Goal: Information Seeking & Learning: Learn about a topic

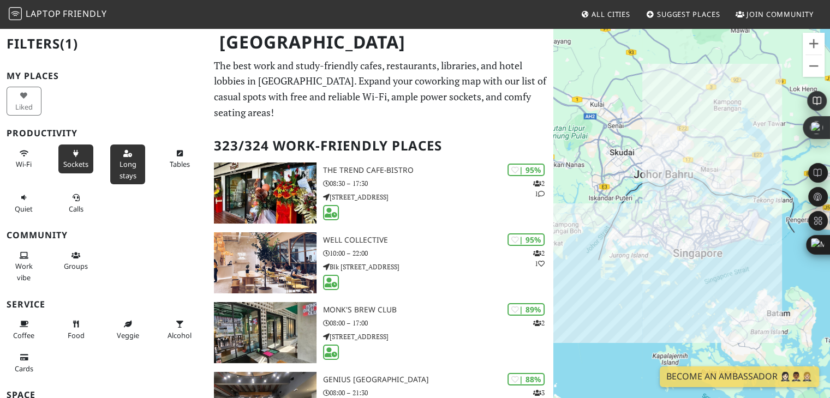
click at [77, 160] on span "Sockets" at bounding box center [75, 164] width 25 height 10
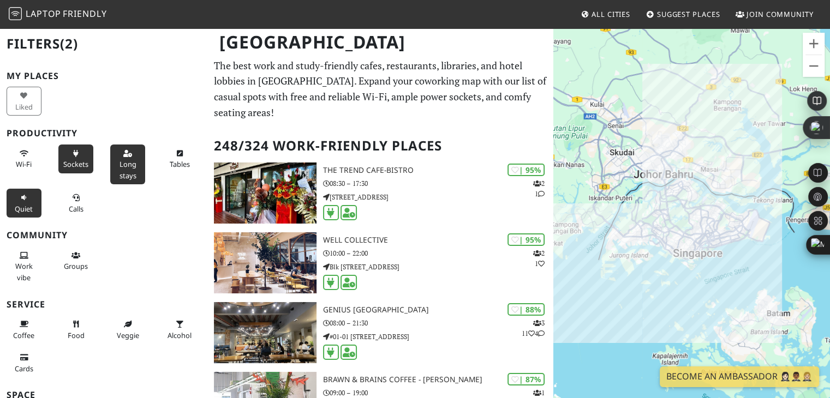
click at [28, 207] on span "Quiet" at bounding box center [24, 209] width 18 height 10
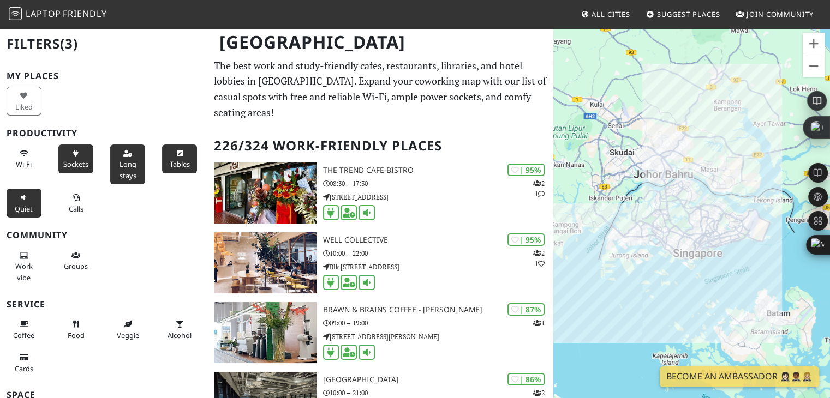
click at [170, 163] on span "Tables" at bounding box center [180, 164] width 20 height 10
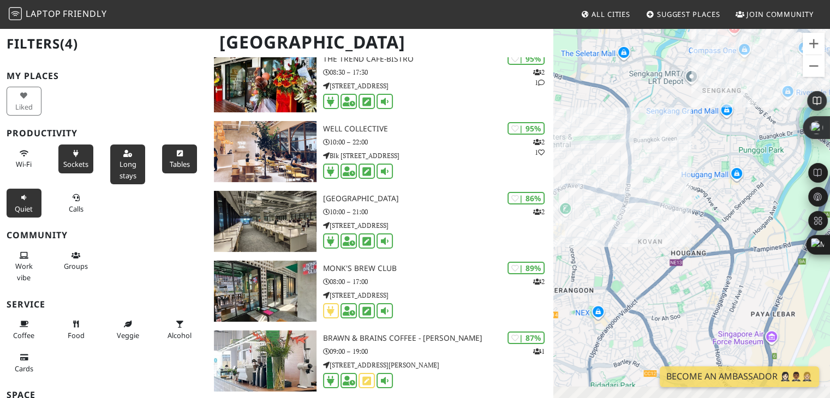
drag, startPoint x: 631, startPoint y: 275, endPoint x: 672, endPoint y: 123, distance: 157.6
click at [672, 123] on div at bounding box center [691, 226] width 277 height 398
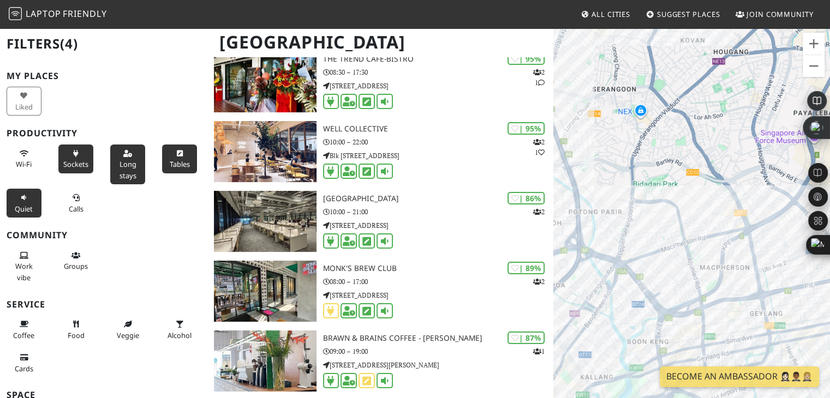
drag, startPoint x: 625, startPoint y: 240, endPoint x: 642, endPoint y: 111, distance: 129.9
click at [642, 111] on div at bounding box center [691, 226] width 277 height 398
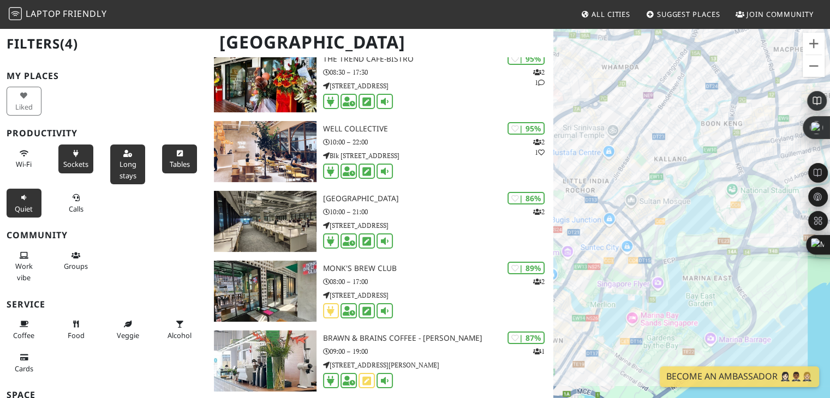
drag, startPoint x: 624, startPoint y: 188, endPoint x: 669, endPoint y: 107, distance: 92.3
click at [669, 107] on div at bounding box center [691, 226] width 277 height 398
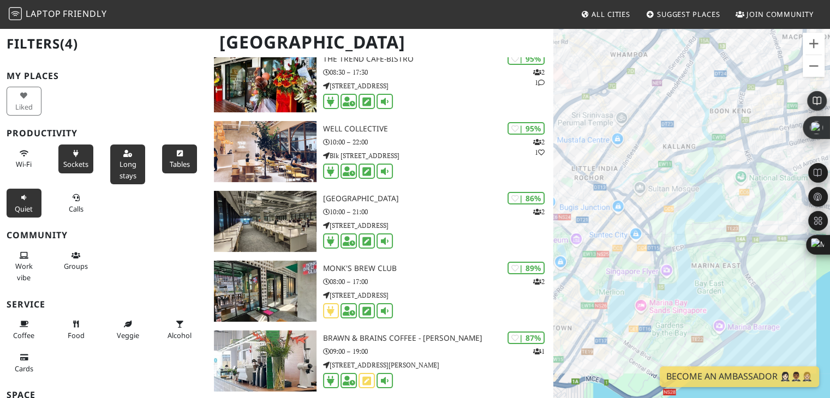
drag, startPoint x: 609, startPoint y: 172, endPoint x: 624, endPoint y: 156, distance: 22.4
click at [624, 156] on div at bounding box center [691, 226] width 277 height 398
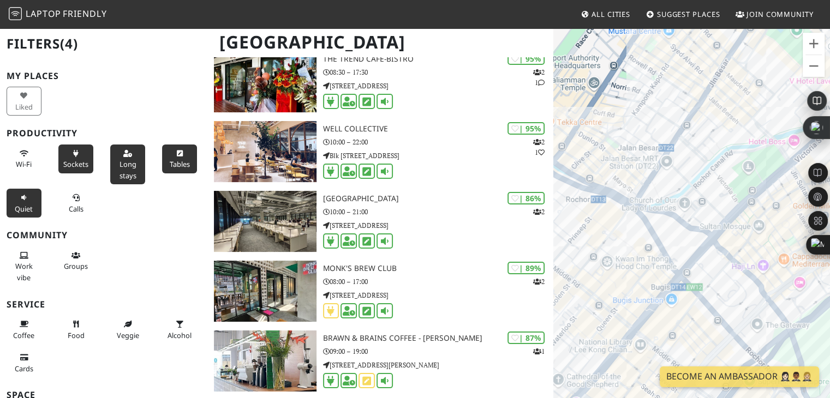
drag, startPoint x: 597, startPoint y: 224, endPoint x: 673, endPoint y: 136, distance: 116.5
click at [673, 136] on div at bounding box center [691, 226] width 277 height 398
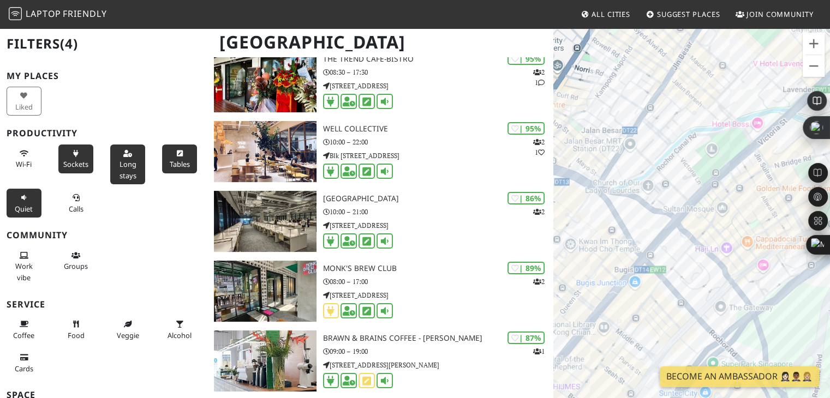
drag, startPoint x: 627, startPoint y: 157, endPoint x: 589, endPoint y: 142, distance: 40.9
click at [589, 142] on div at bounding box center [691, 226] width 277 height 398
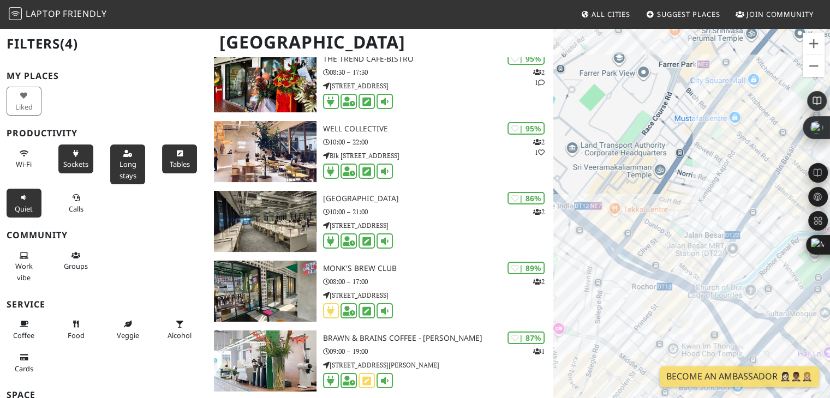
drag, startPoint x: 586, startPoint y: 136, endPoint x: 690, endPoint y: 243, distance: 149.3
click at [690, 243] on div at bounding box center [691, 226] width 277 height 398
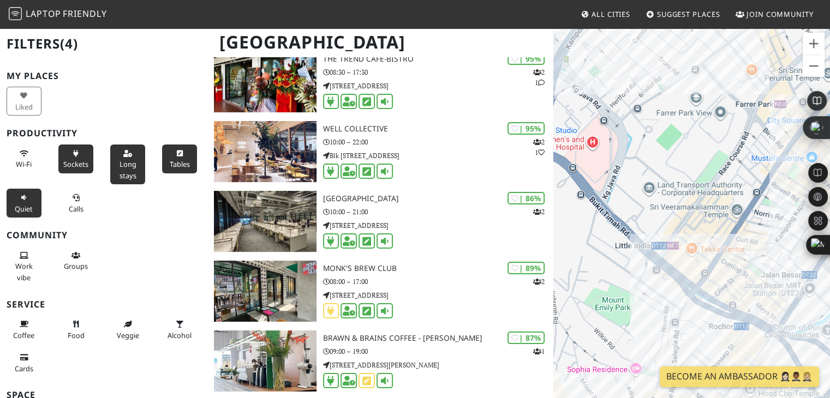
drag, startPoint x: 656, startPoint y: 166, endPoint x: 733, endPoint y: 207, distance: 87.4
click at [733, 207] on div at bounding box center [691, 226] width 277 height 398
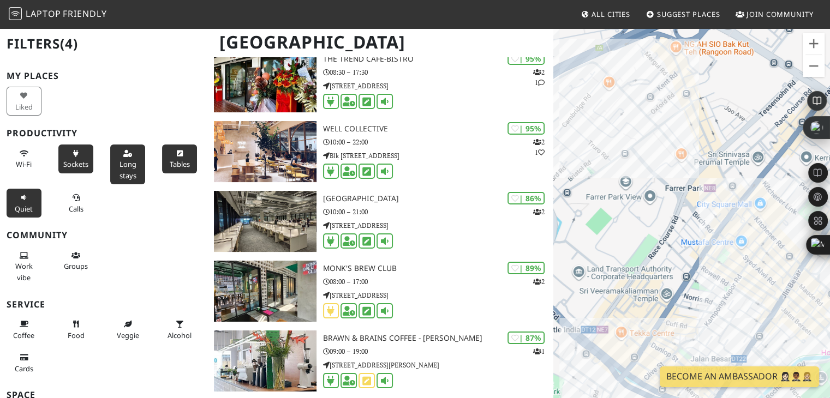
drag, startPoint x: 653, startPoint y: 140, endPoint x: 574, endPoint y: 221, distance: 112.7
click at [574, 221] on div at bounding box center [691, 226] width 277 height 398
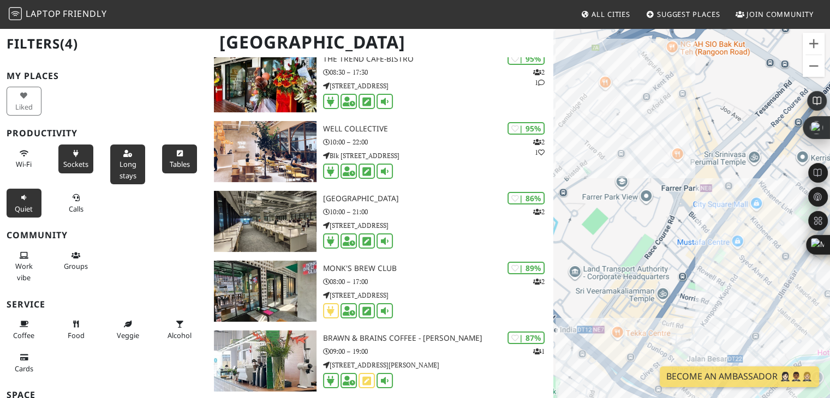
click at [574, 221] on div at bounding box center [691, 226] width 277 height 398
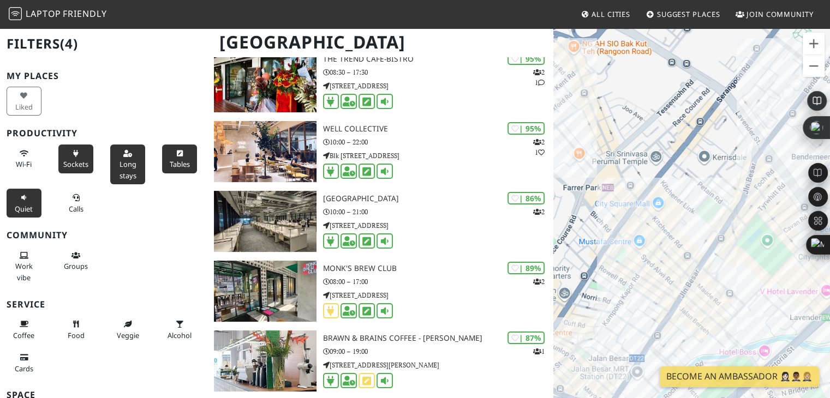
drag, startPoint x: 664, startPoint y: 218, endPoint x: 563, endPoint y: 217, distance: 100.9
click at [563, 217] on div at bounding box center [691, 226] width 277 height 398
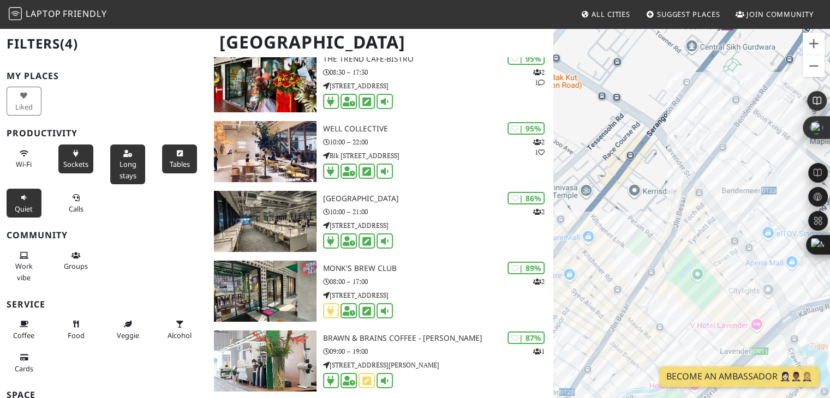
drag, startPoint x: 703, startPoint y: 185, endPoint x: 584, endPoint y: 218, distance: 122.8
click at [584, 218] on div at bounding box center [691, 226] width 277 height 398
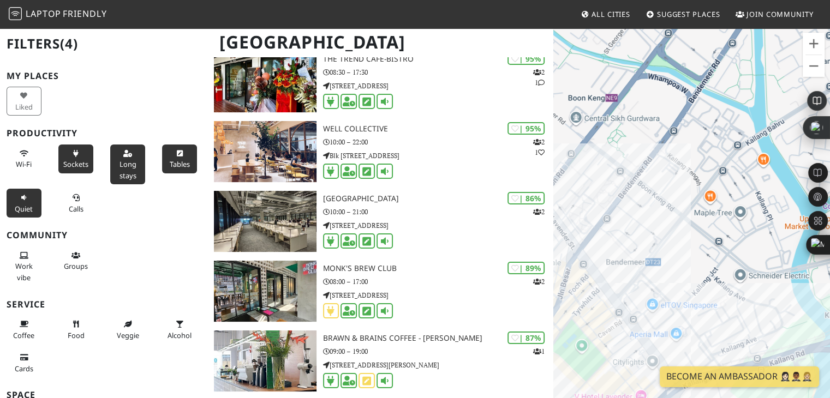
drag, startPoint x: 736, startPoint y: 161, endPoint x: 617, endPoint y: 234, distance: 140.1
click at [617, 234] on div at bounding box center [691, 226] width 277 height 398
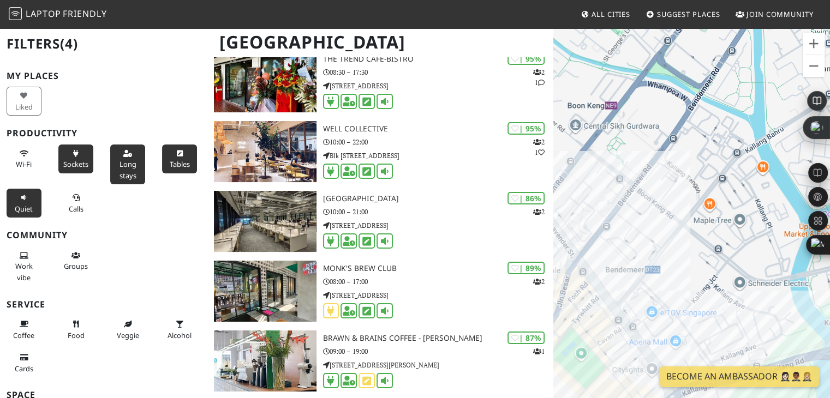
drag, startPoint x: 689, startPoint y: 128, endPoint x: 688, endPoint y: 164, distance: 36.0
click at [688, 164] on div at bounding box center [691, 226] width 277 height 398
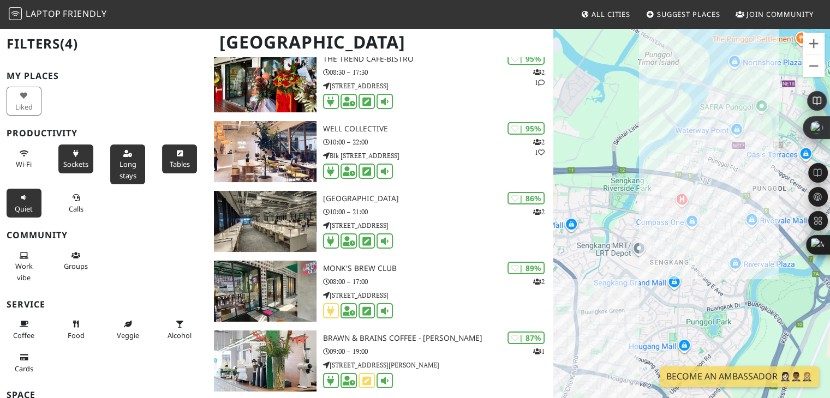
drag, startPoint x: 690, startPoint y: 263, endPoint x: 698, endPoint y: 159, distance: 104.0
click at [698, 159] on div at bounding box center [691, 226] width 277 height 398
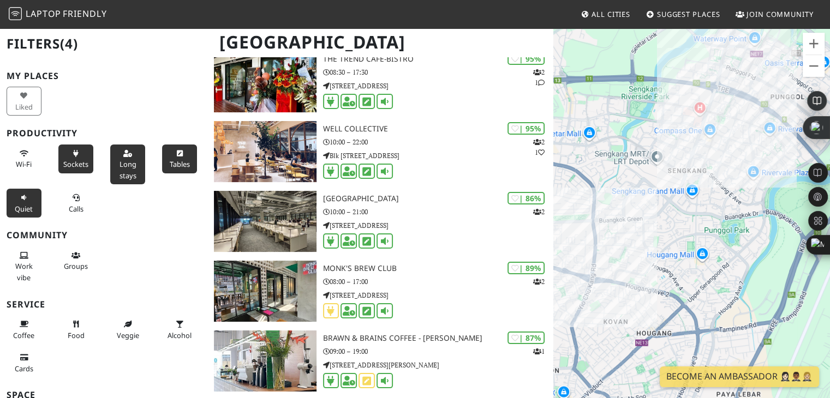
drag, startPoint x: 664, startPoint y: 287, endPoint x: 694, endPoint y: 135, distance: 154.6
click at [694, 135] on div at bounding box center [691, 226] width 277 height 398
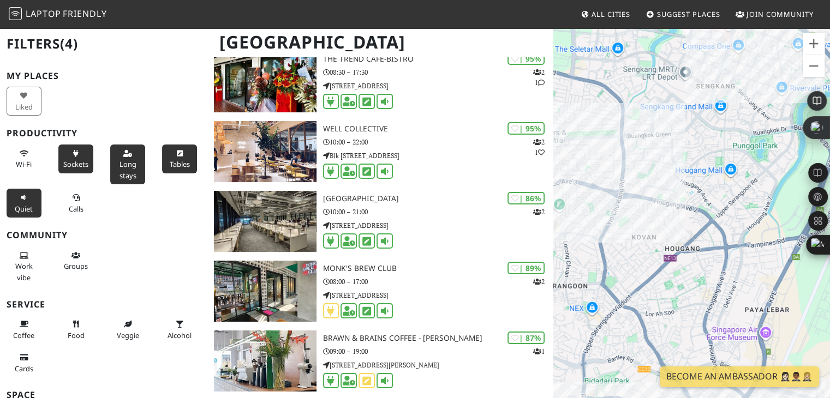
drag, startPoint x: 636, startPoint y: 269, endPoint x: 661, endPoint y: 187, distance: 86.3
click at [661, 187] on div at bounding box center [691, 226] width 277 height 398
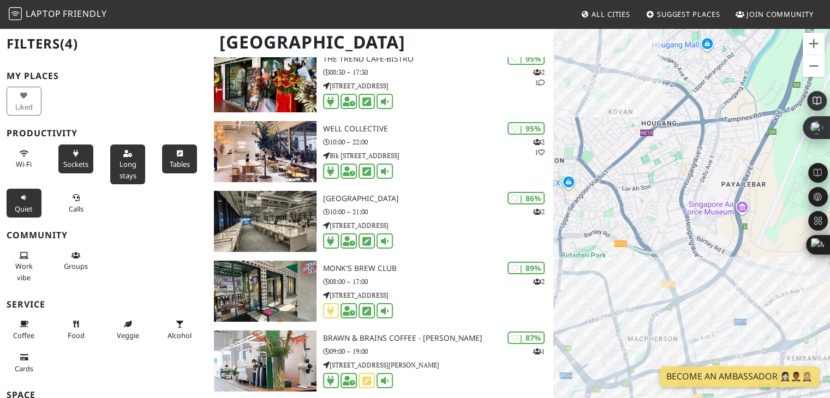
drag, startPoint x: 729, startPoint y: 243, endPoint x: 664, endPoint y: 87, distance: 169.0
click at [664, 87] on div at bounding box center [691, 226] width 277 height 398
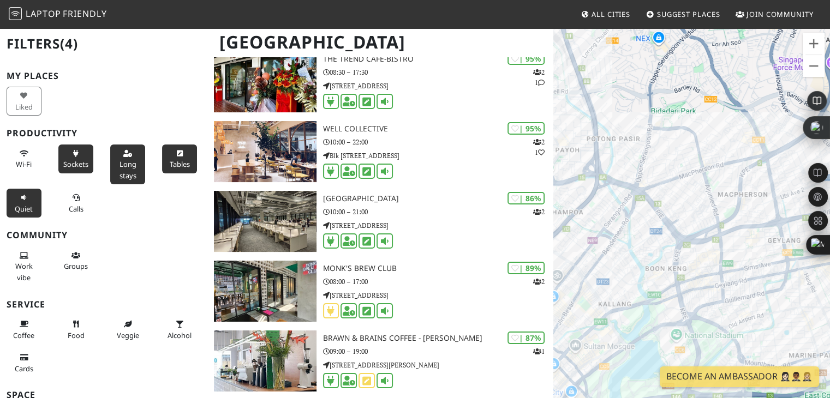
drag, startPoint x: 611, startPoint y: 212, endPoint x: 732, endPoint y: 148, distance: 136.9
click at [732, 148] on div at bounding box center [691, 226] width 277 height 398
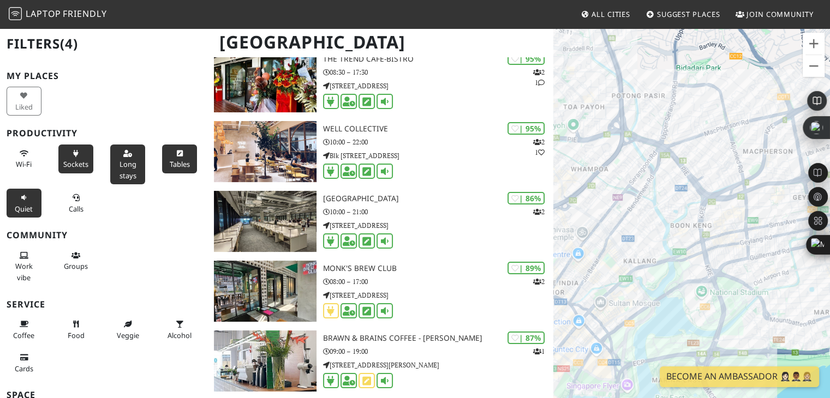
drag, startPoint x: 683, startPoint y: 233, endPoint x: 709, endPoint y: 184, distance: 55.2
click at [709, 184] on div at bounding box center [691, 226] width 277 height 398
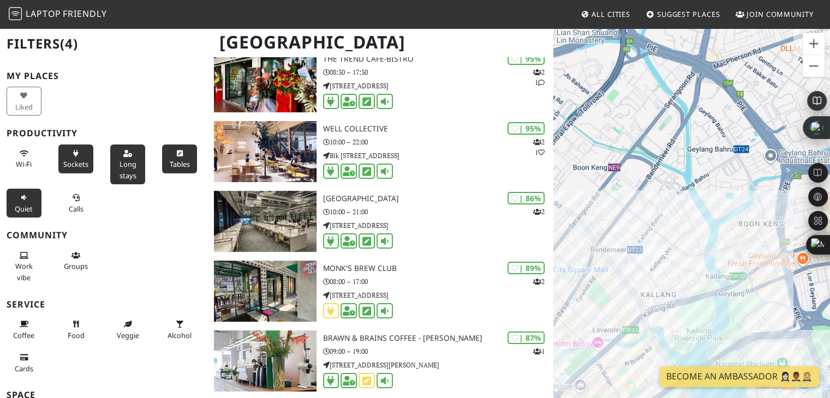
drag, startPoint x: 622, startPoint y: 230, endPoint x: 665, endPoint y: 213, distance: 46.0
click at [665, 213] on div at bounding box center [691, 226] width 277 height 398
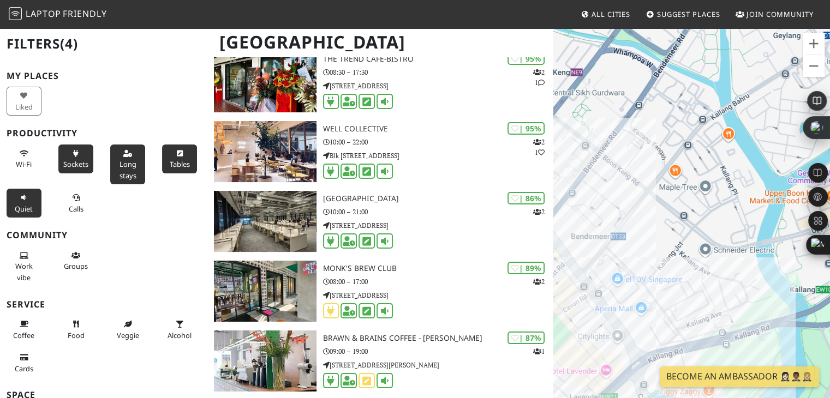
drag, startPoint x: 637, startPoint y: 261, endPoint x: 643, endPoint y: 210, distance: 51.6
click at [643, 210] on div at bounding box center [691, 226] width 277 height 398
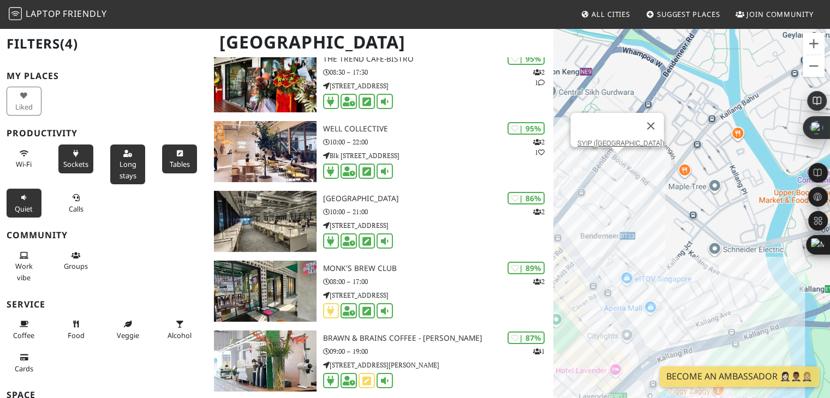
click at [612, 164] on div "SYIP ([GEOGRAPHIC_DATA])" at bounding box center [691, 226] width 277 height 398
click at [617, 164] on div "SYIP ([GEOGRAPHIC_DATA]) SYIP ([GEOGRAPHIC_DATA])" at bounding box center [691, 226] width 277 height 398
click at [605, 139] on link "SYIP ([GEOGRAPHIC_DATA])" at bounding box center [620, 143] width 87 height 8
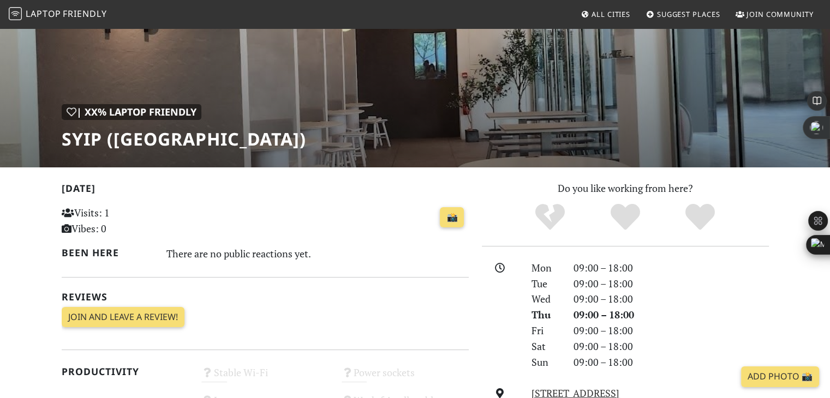
scroll to position [82, 0]
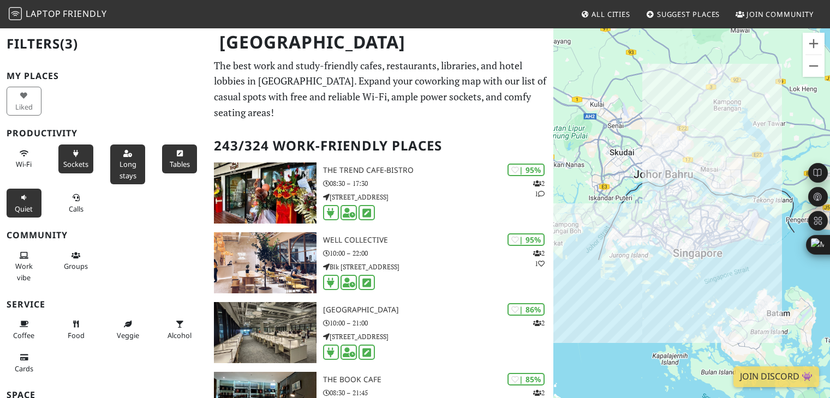
click at [39, 206] on div "Quiet" at bounding box center [26, 203] width 52 height 33
click at [24, 204] on span "Quiet" at bounding box center [24, 209] width 18 height 10
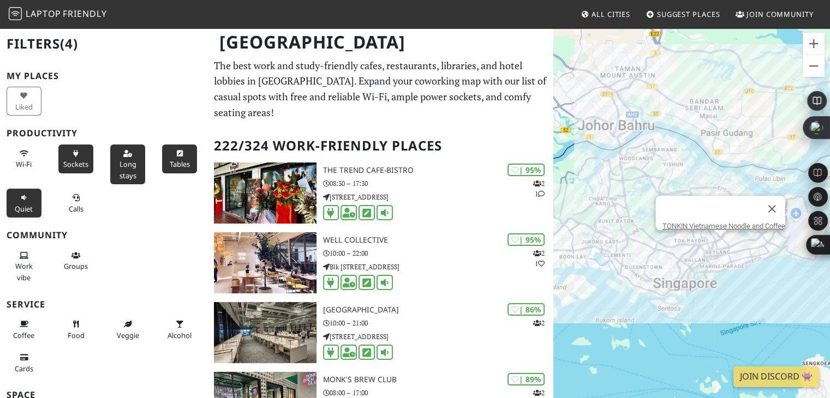
scroll to position [1, 0]
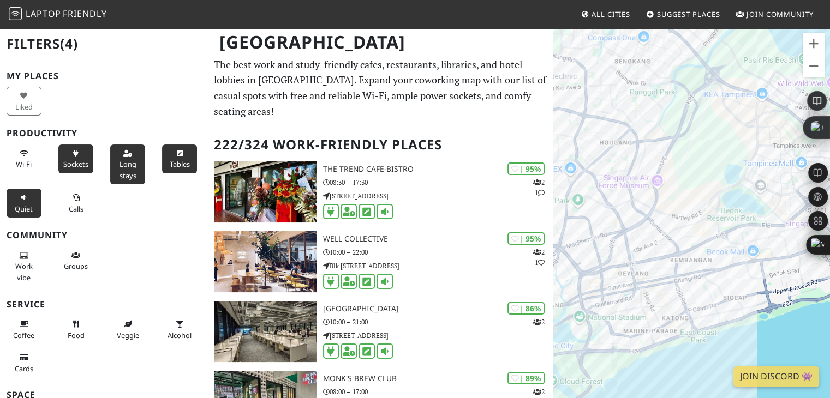
drag, startPoint x: 697, startPoint y: 249, endPoint x: 556, endPoint y: 192, distance: 152.5
click at [556, 192] on div at bounding box center [691, 226] width 277 height 398
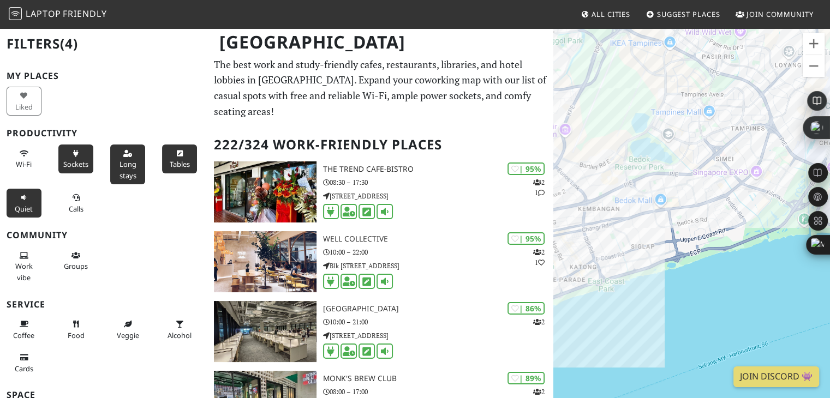
drag, startPoint x: 702, startPoint y: 256, endPoint x: 600, endPoint y: 200, distance: 116.5
click at [600, 200] on div at bounding box center [691, 226] width 277 height 398
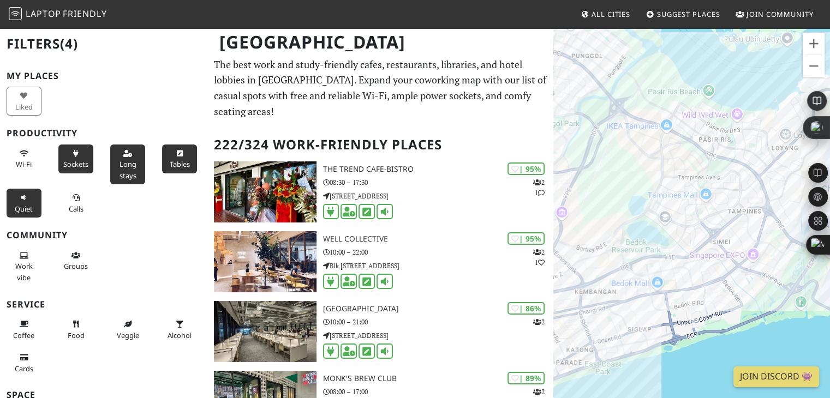
drag, startPoint x: 664, startPoint y: 130, endPoint x: 674, endPoint y: 246, distance: 116.1
click at [674, 246] on div at bounding box center [691, 226] width 277 height 398
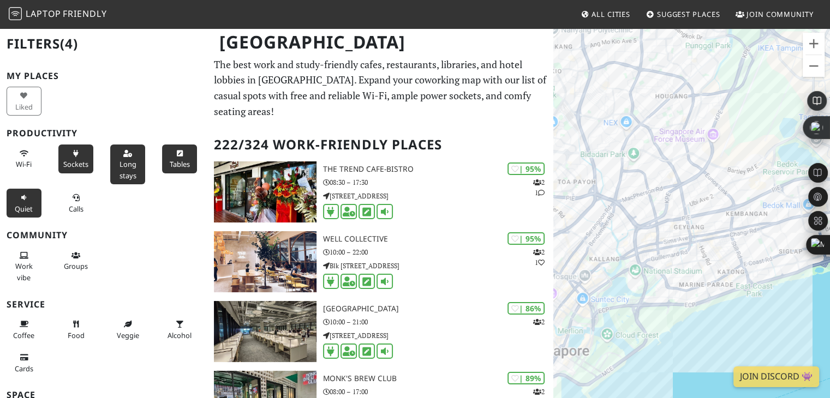
drag, startPoint x: 602, startPoint y: 183, endPoint x: 755, endPoint y: 103, distance: 172.6
click at [755, 103] on div at bounding box center [691, 226] width 277 height 398
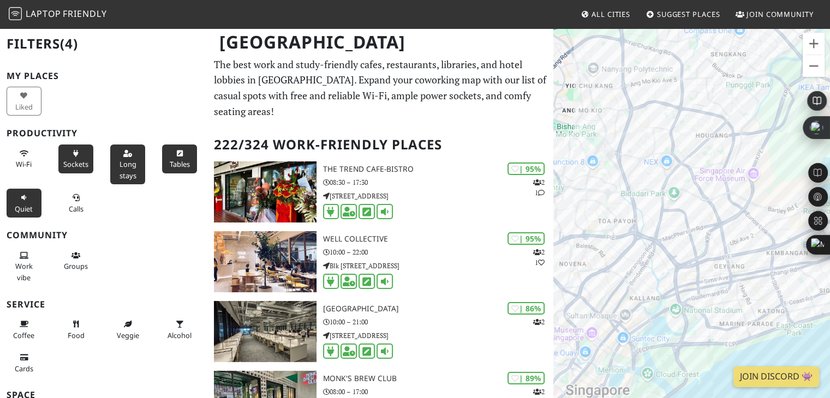
drag, startPoint x: 606, startPoint y: 199, endPoint x: 642, endPoint y: 245, distance: 58.0
click at [642, 245] on div at bounding box center [691, 226] width 277 height 398
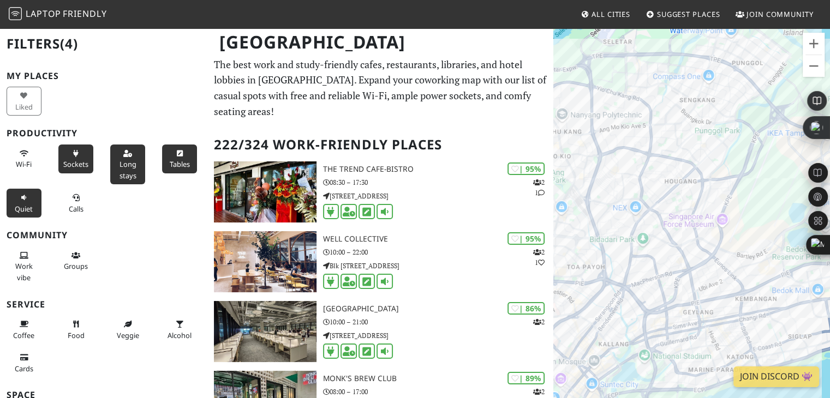
drag, startPoint x: 724, startPoint y: 111, endPoint x: 695, endPoint y: 158, distance: 55.3
click at [695, 158] on div at bounding box center [691, 226] width 277 height 398
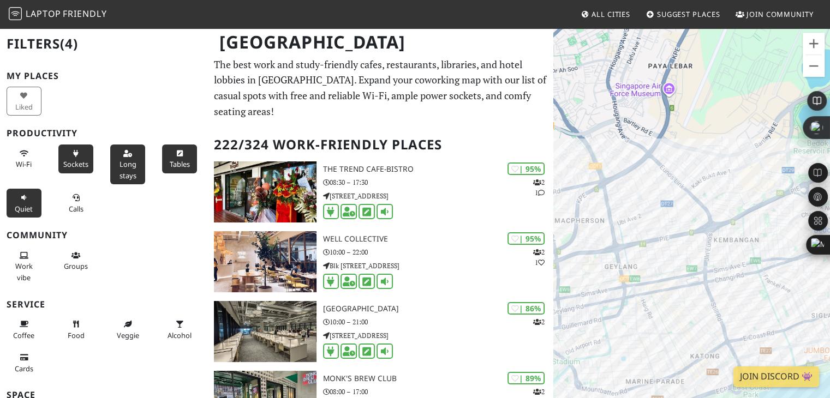
drag, startPoint x: 707, startPoint y: 279, endPoint x: 649, endPoint y: 130, distance: 160.5
click at [649, 130] on div at bounding box center [691, 226] width 277 height 398
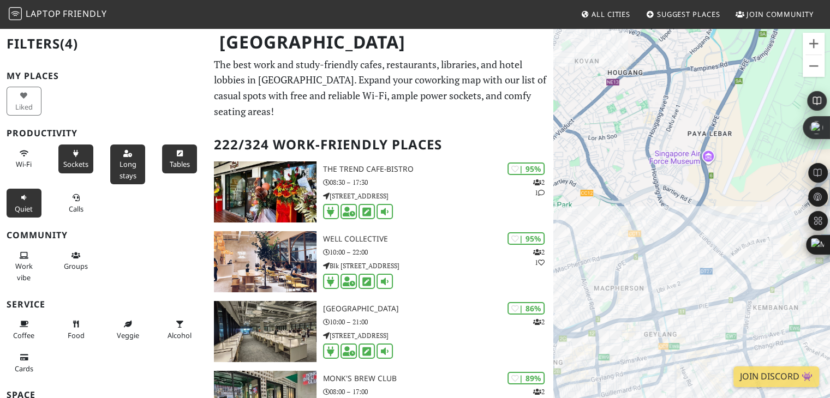
drag, startPoint x: 703, startPoint y: 199, endPoint x: 716, endPoint y: 258, distance: 60.9
click at [716, 258] on div at bounding box center [691, 226] width 277 height 398
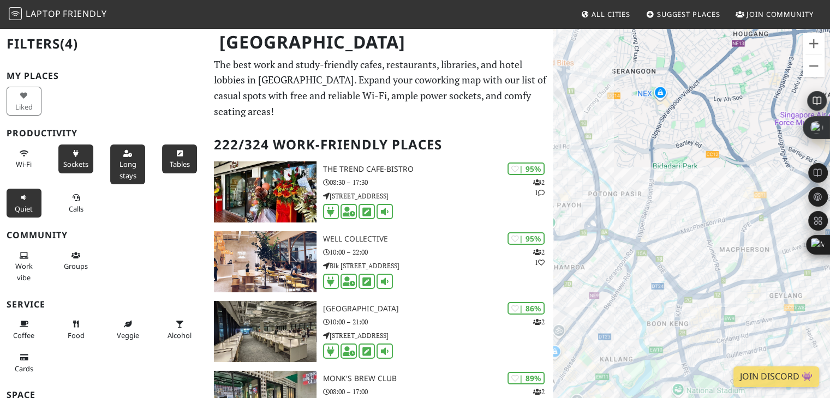
drag, startPoint x: 605, startPoint y: 183, endPoint x: 740, endPoint y: 142, distance: 141.7
click at [740, 142] on div at bounding box center [691, 226] width 277 height 398
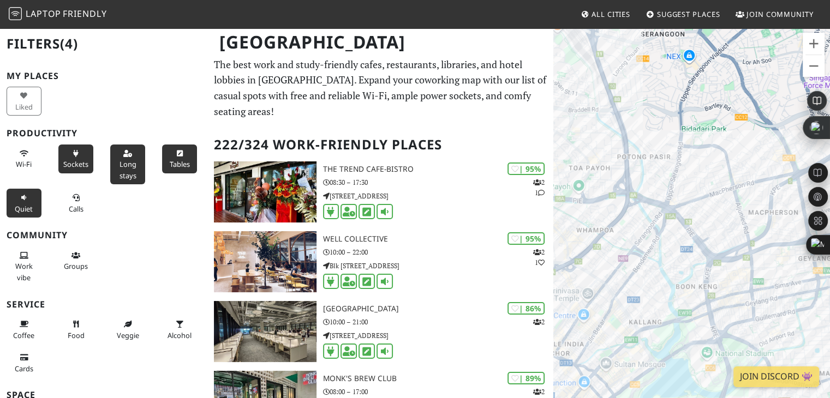
drag, startPoint x: 647, startPoint y: 288, endPoint x: 668, endPoint y: 249, distance: 44.2
click at [668, 249] on div at bounding box center [691, 226] width 277 height 398
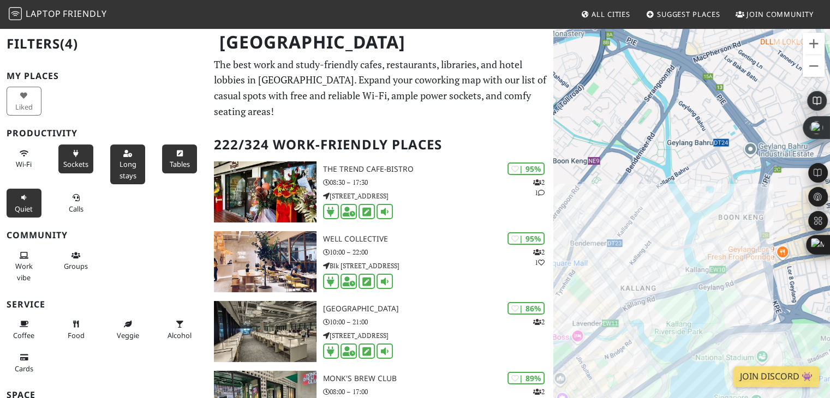
drag, startPoint x: 652, startPoint y: 299, endPoint x: 668, endPoint y: 183, distance: 116.8
click at [668, 183] on div at bounding box center [691, 226] width 277 height 398
